Goal: Book appointment/travel/reservation

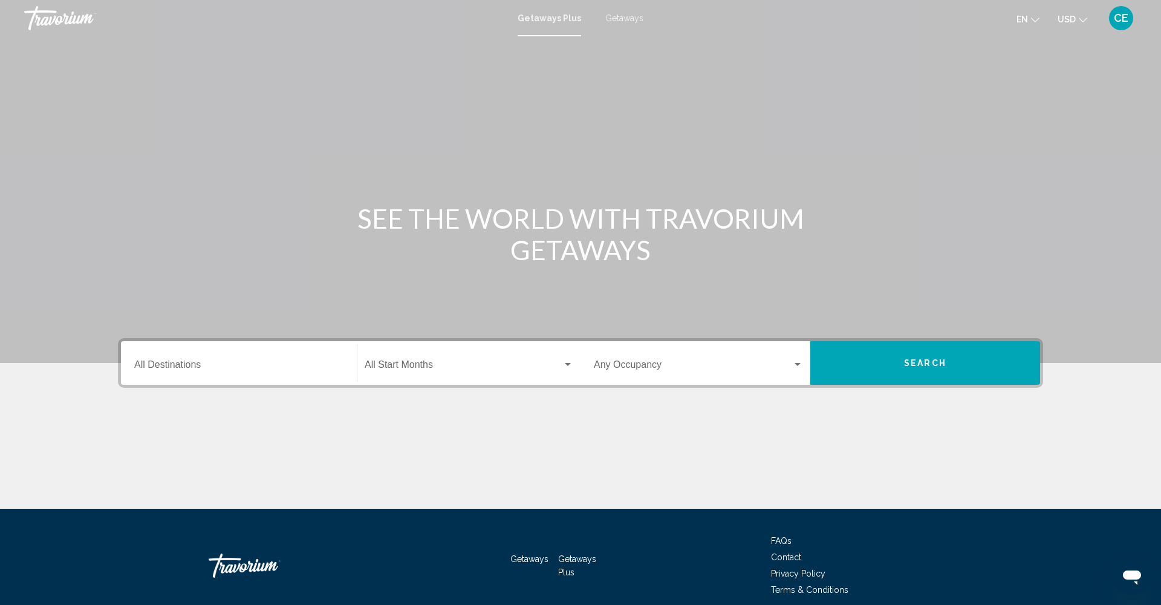
click at [59, 200] on div "Main content" at bounding box center [580, 181] width 1161 height 363
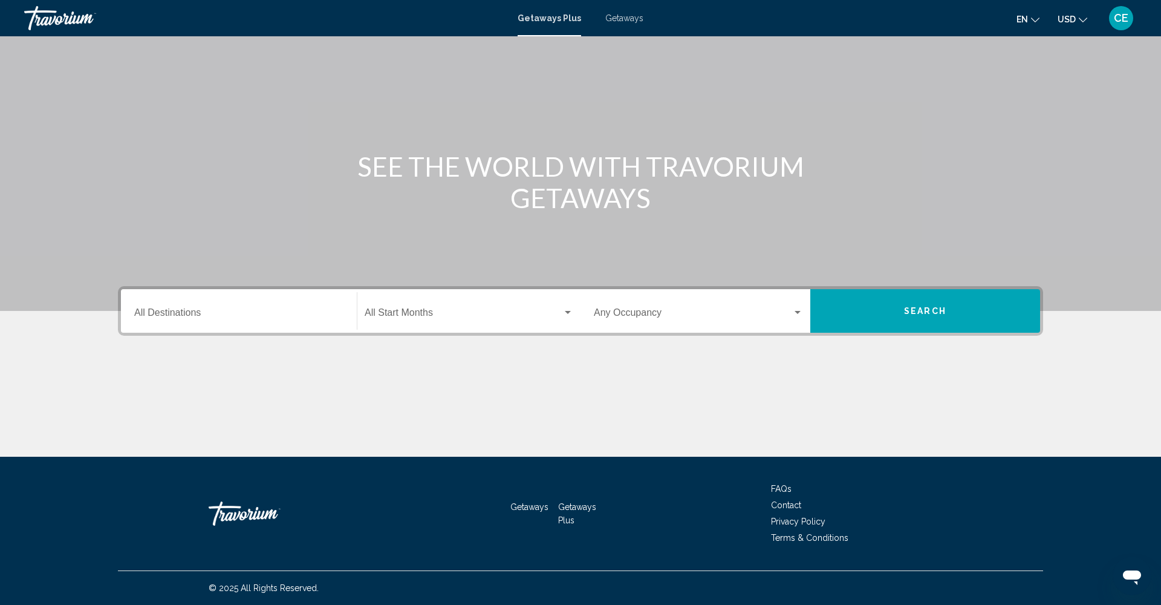
scroll to position [52, 0]
click at [175, 325] on div "Destination All Destinations" at bounding box center [238, 311] width 209 height 38
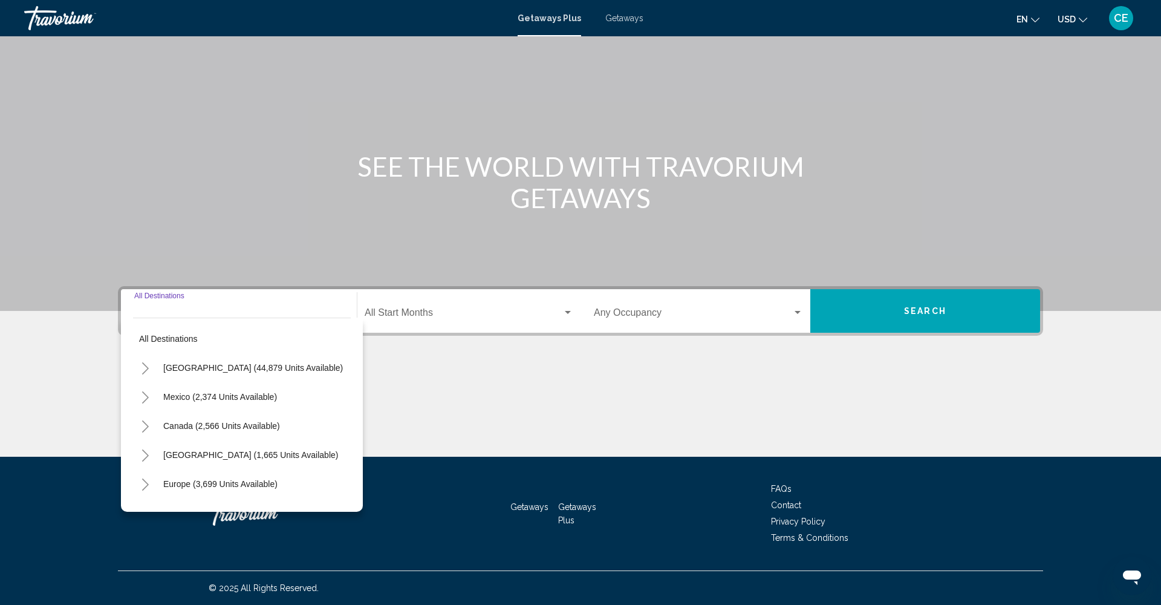
click at [396, 315] on span "Search widget" at bounding box center [464, 315] width 198 height 11
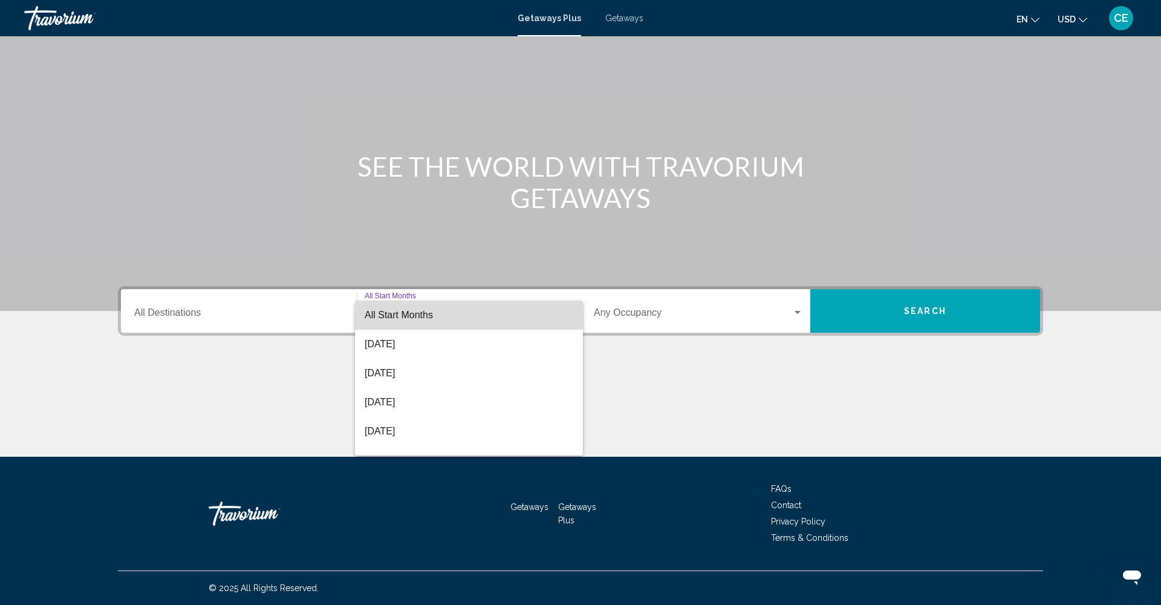
click at [396, 313] on span "All Start Months" at bounding box center [399, 315] width 68 height 10
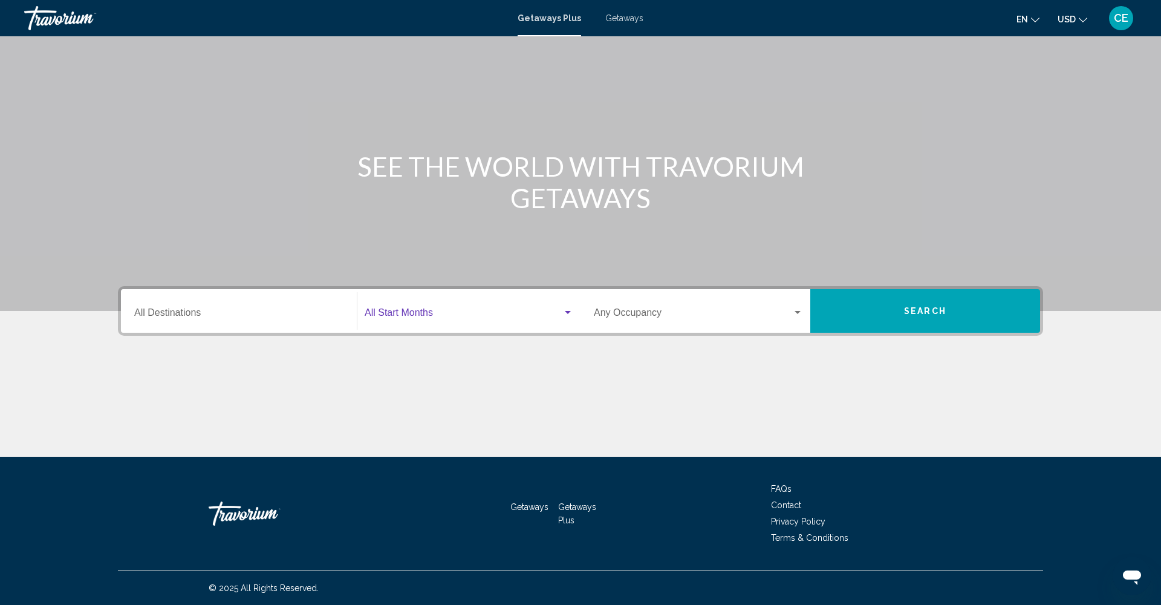
click at [561, 316] on span "Search widget" at bounding box center [464, 315] width 198 height 11
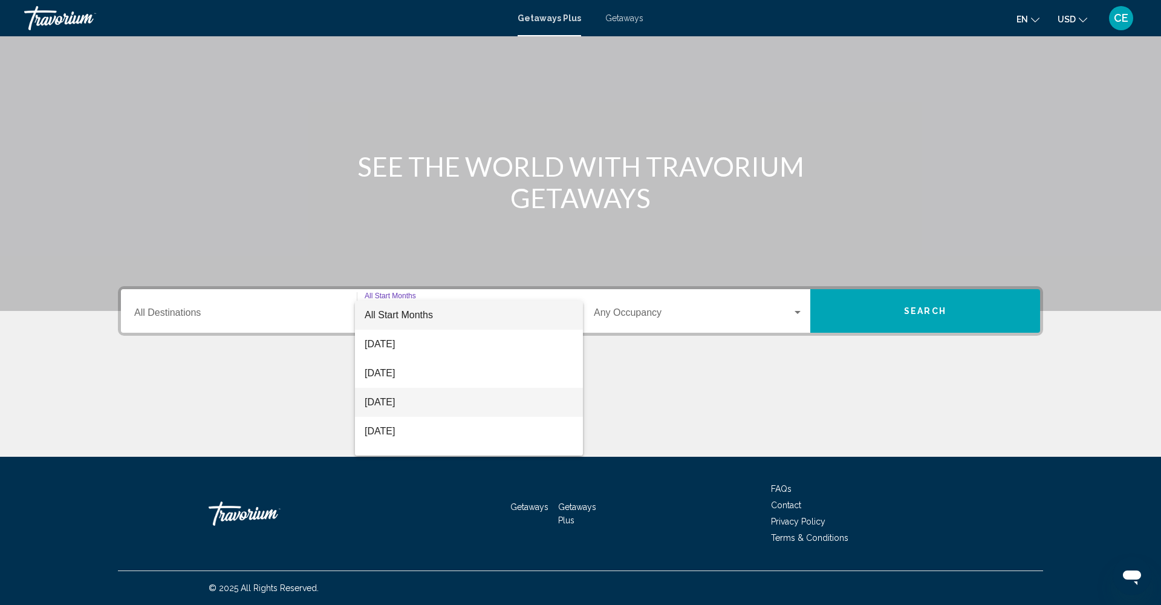
click at [394, 402] on span "[DATE]" at bounding box center [469, 402] width 209 height 29
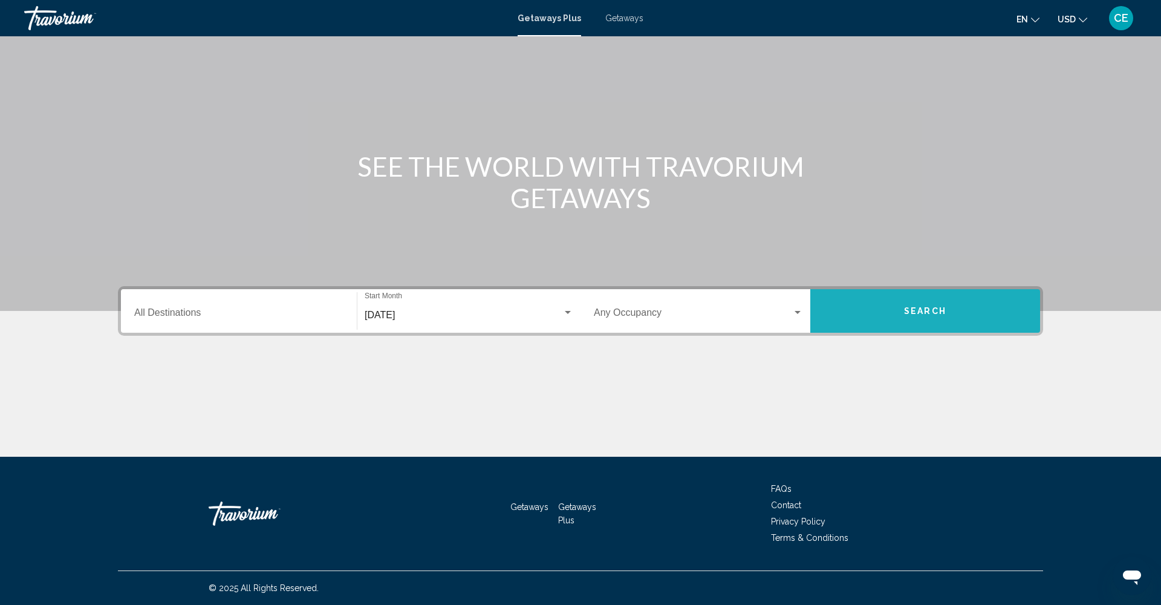
click at [929, 314] on span "Search" at bounding box center [925, 312] width 42 height 10
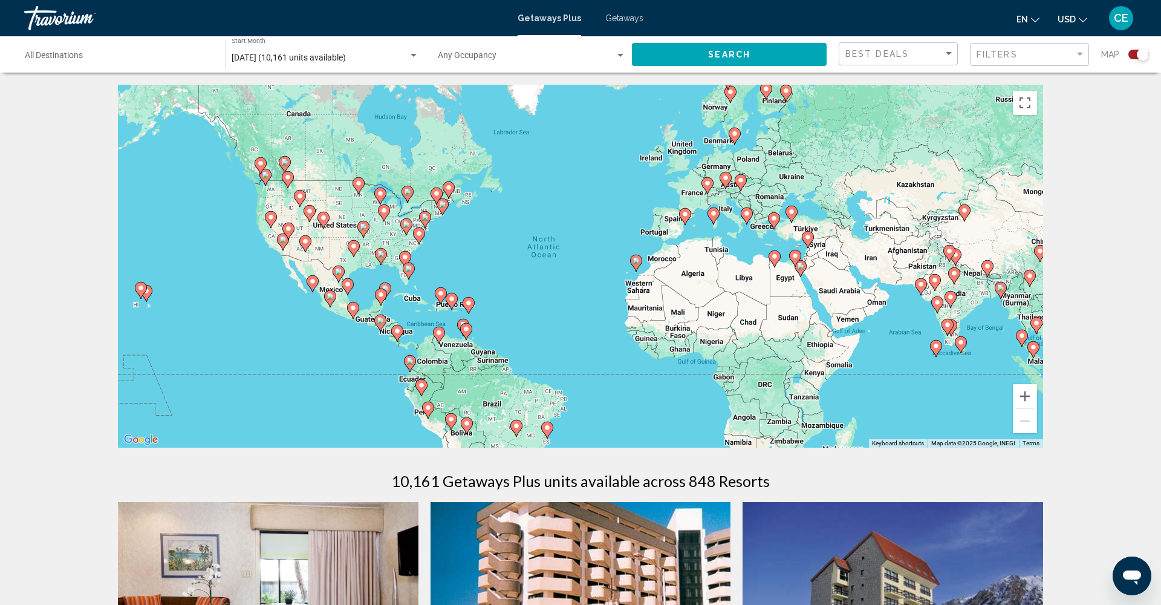
click at [621, 53] on div "Search widget" at bounding box center [620, 56] width 11 height 10
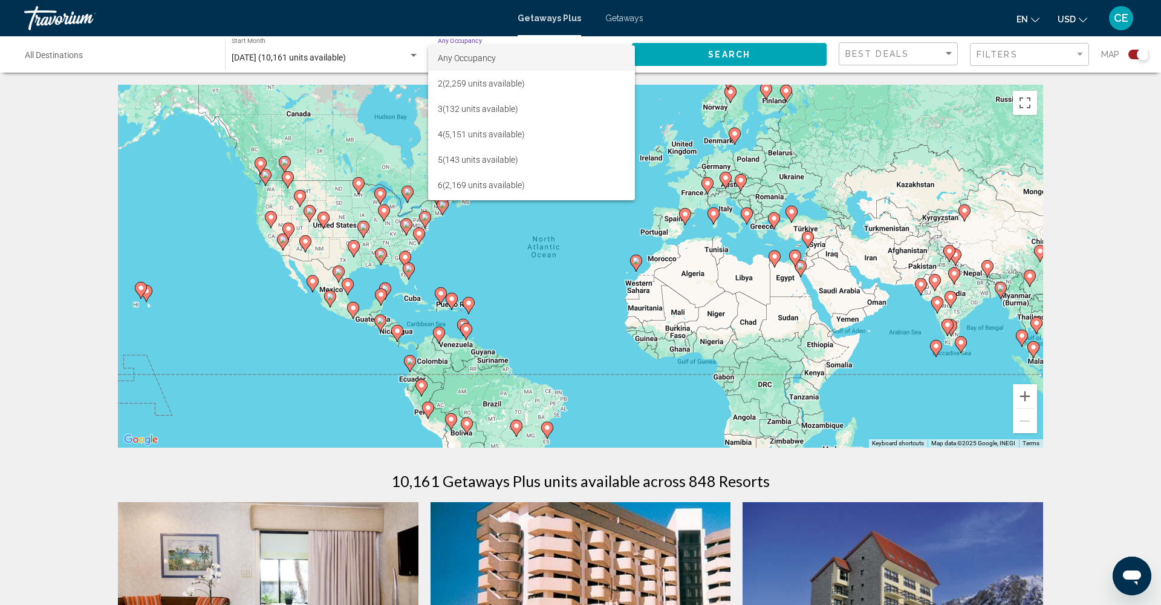
click at [1066, 62] on div at bounding box center [580, 302] width 1161 height 605
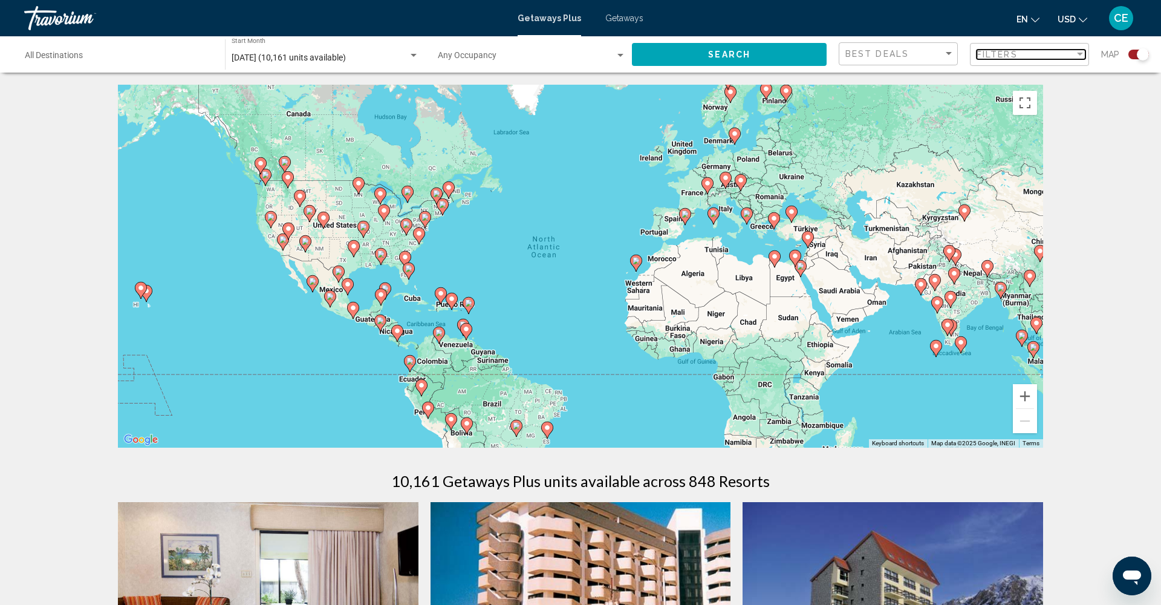
click at [1077, 57] on div "Filter" at bounding box center [1080, 55] width 11 height 10
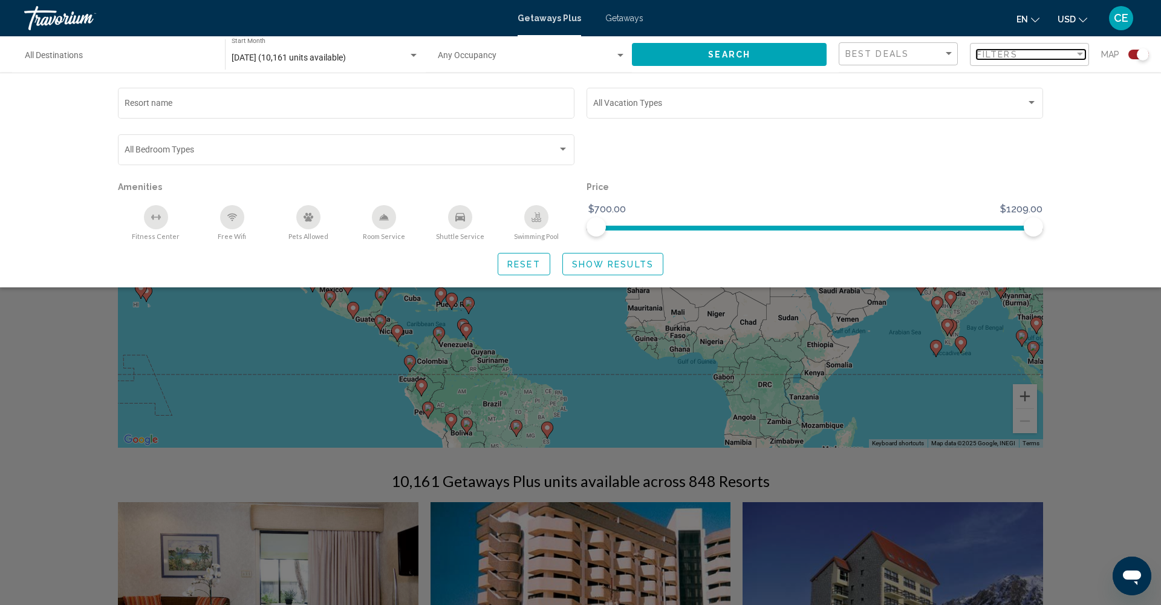
click at [1077, 54] on div "Filter" at bounding box center [1080, 54] width 6 height 3
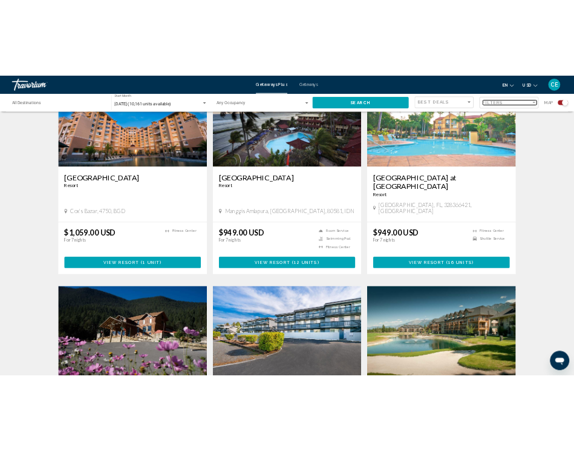
scroll to position [948, 0]
